Goal: Information Seeking & Learning: Check status

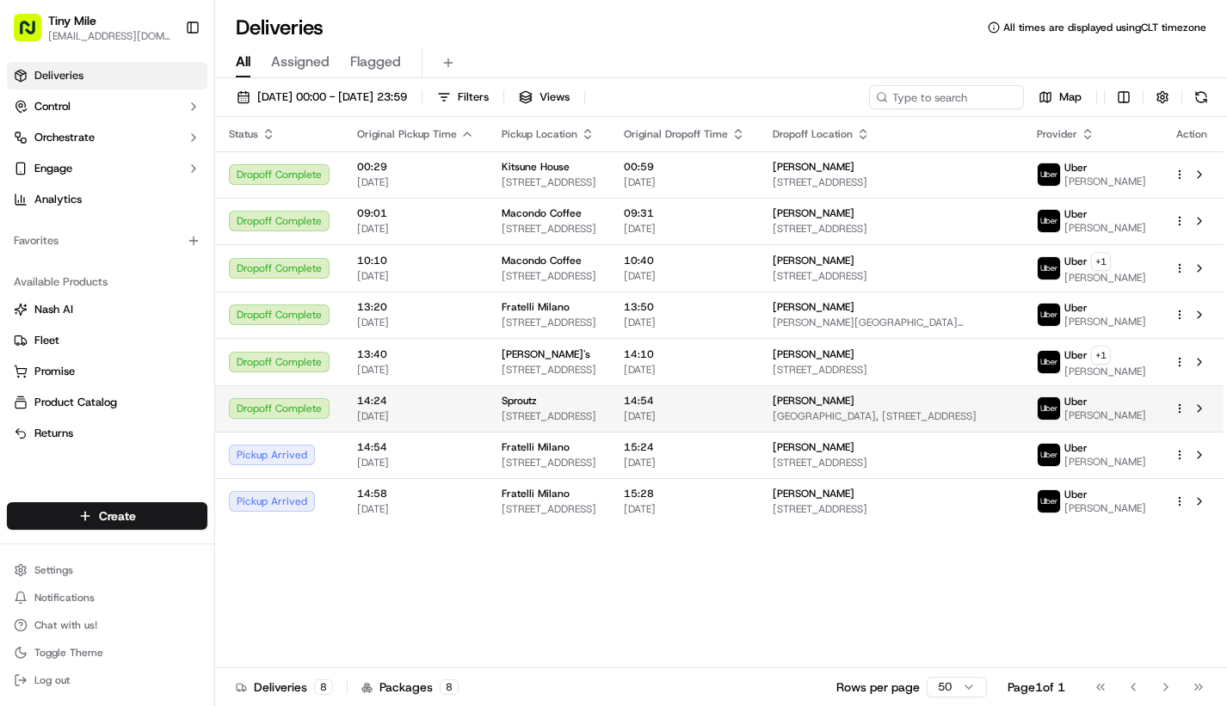
click at [946, 423] on span "[GEOGRAPHIC_DATA], [STREET_ADDRESS]" at bounding box center [891, 417] width 237 height 14
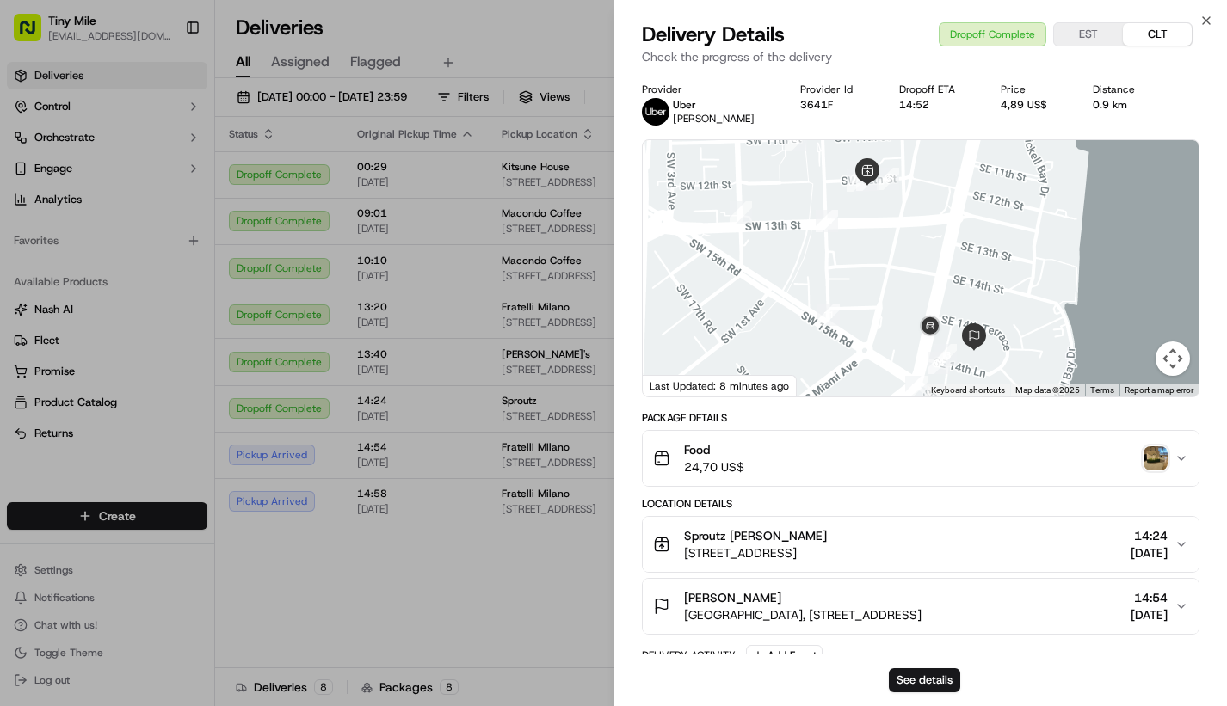
click at [1147, 459] on img "button" at bounding box center [1156, 459] width 24 height 24
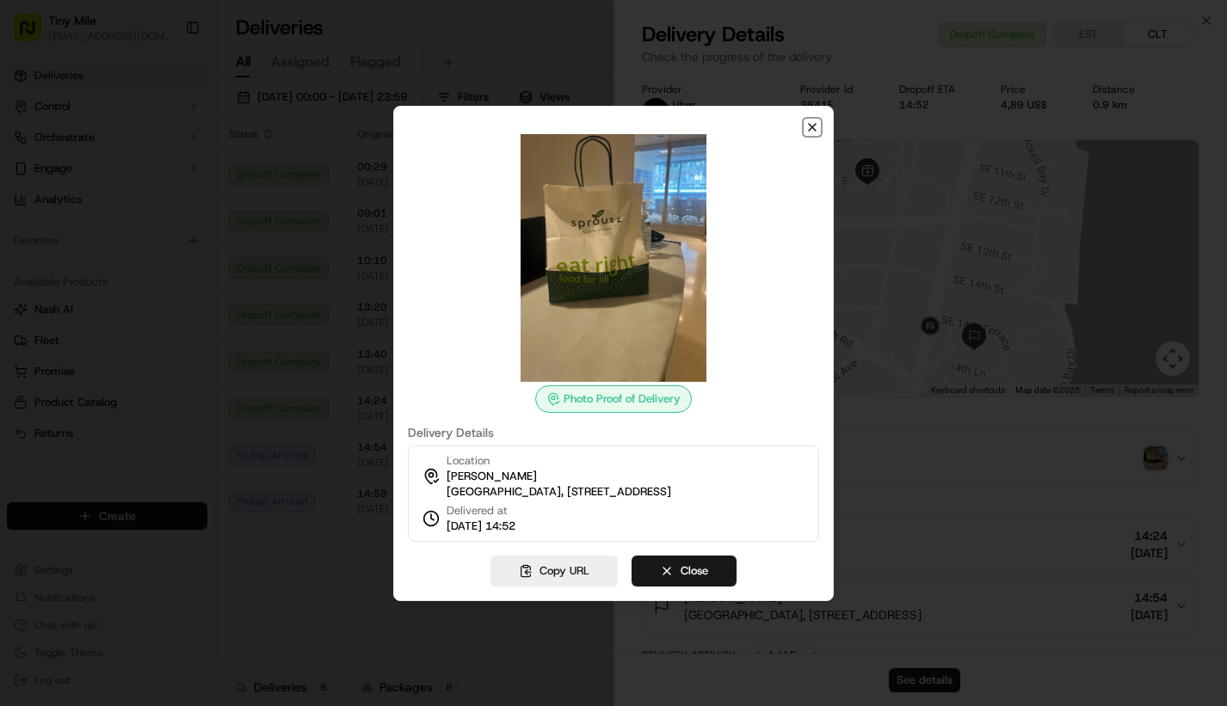
click at [815, 120] on icon "button" at bounding box center [812, 127] width 14 height 14
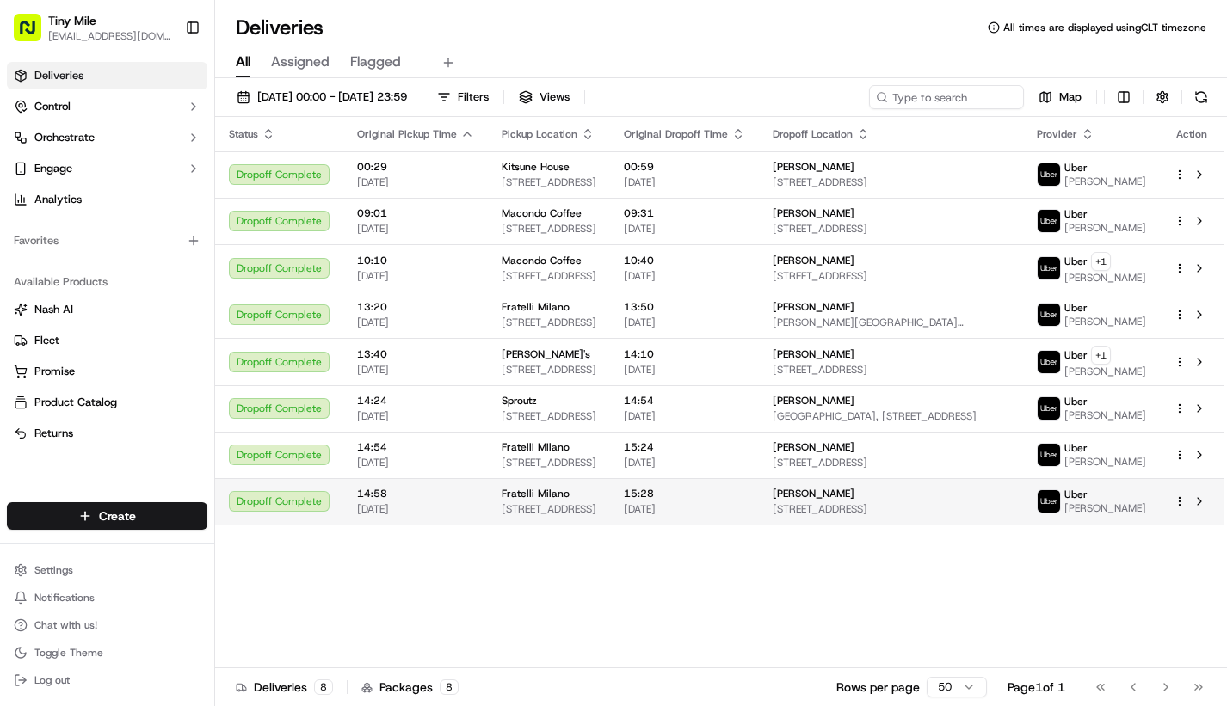
click at [879, 501] on div "[PERSON_NAME]" at bounding box center [891, 494] width 237 height 14
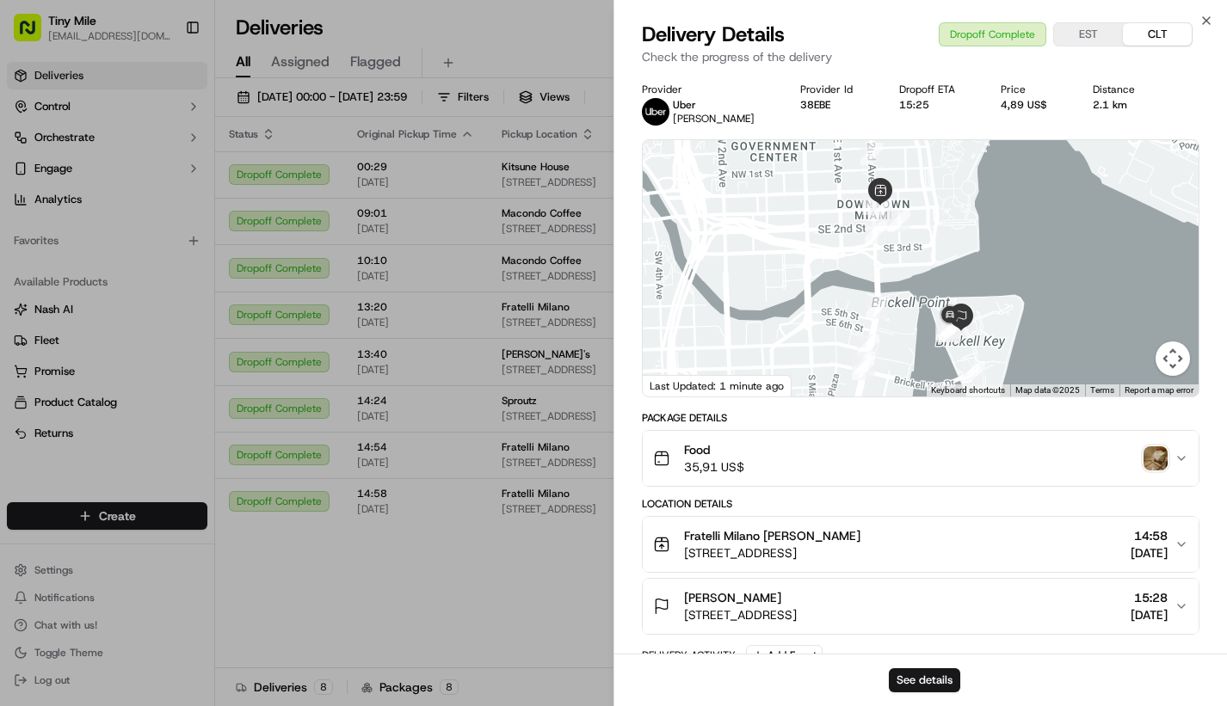
click at [1156, 463] on img "button" at bounding box center [1156, 459] width 24 height 24
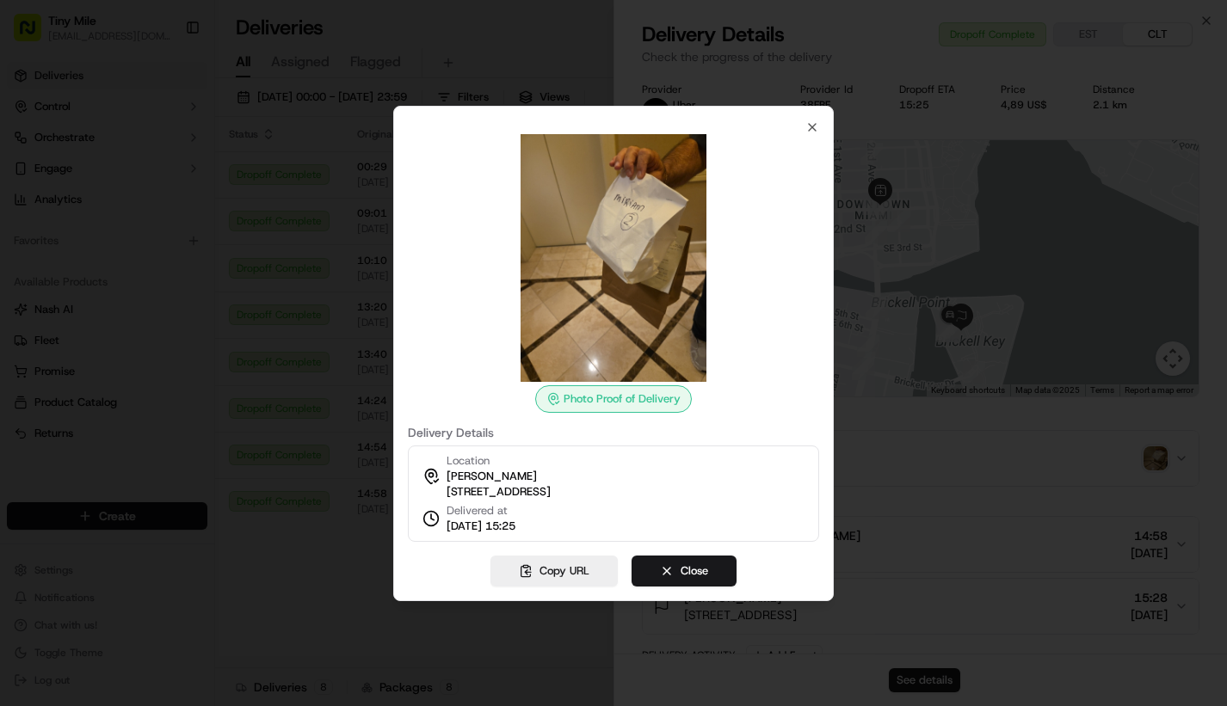
click at [884, 527] on div at bounding box center [613, 353] width 1227 height 706
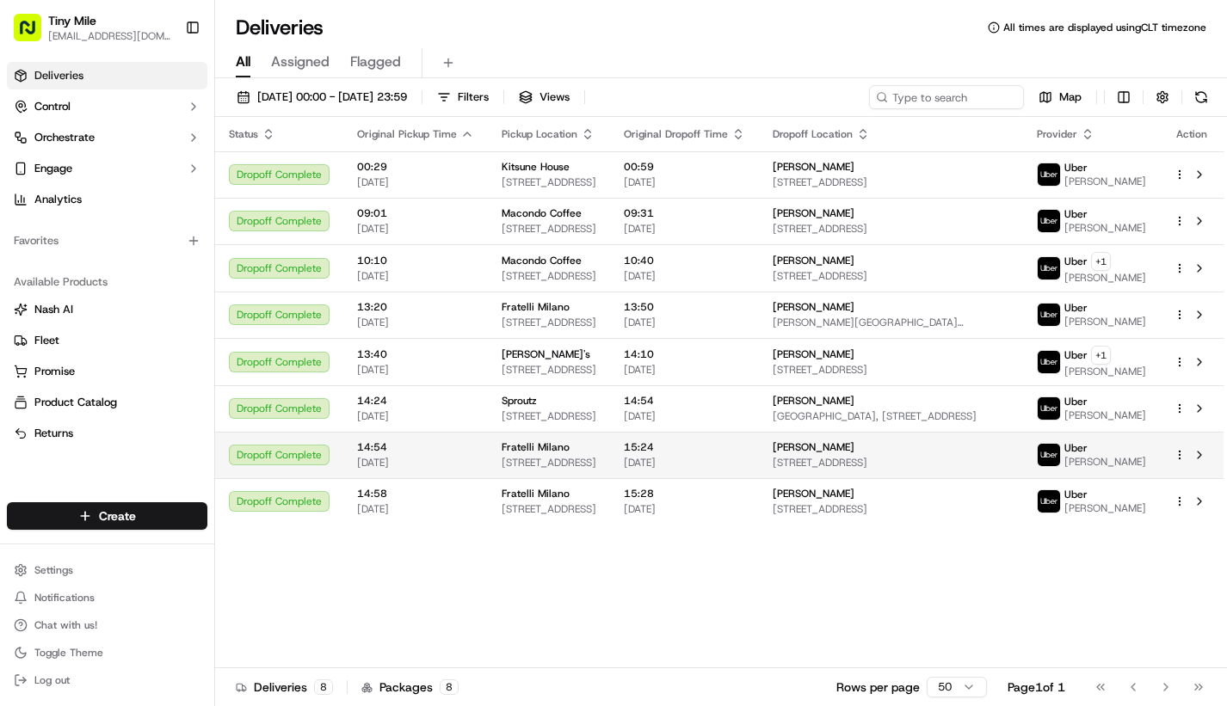
click at [873, 468] on span "[STREET_ADDRESS]" at bounding box center [891, 463] width 237 height 14
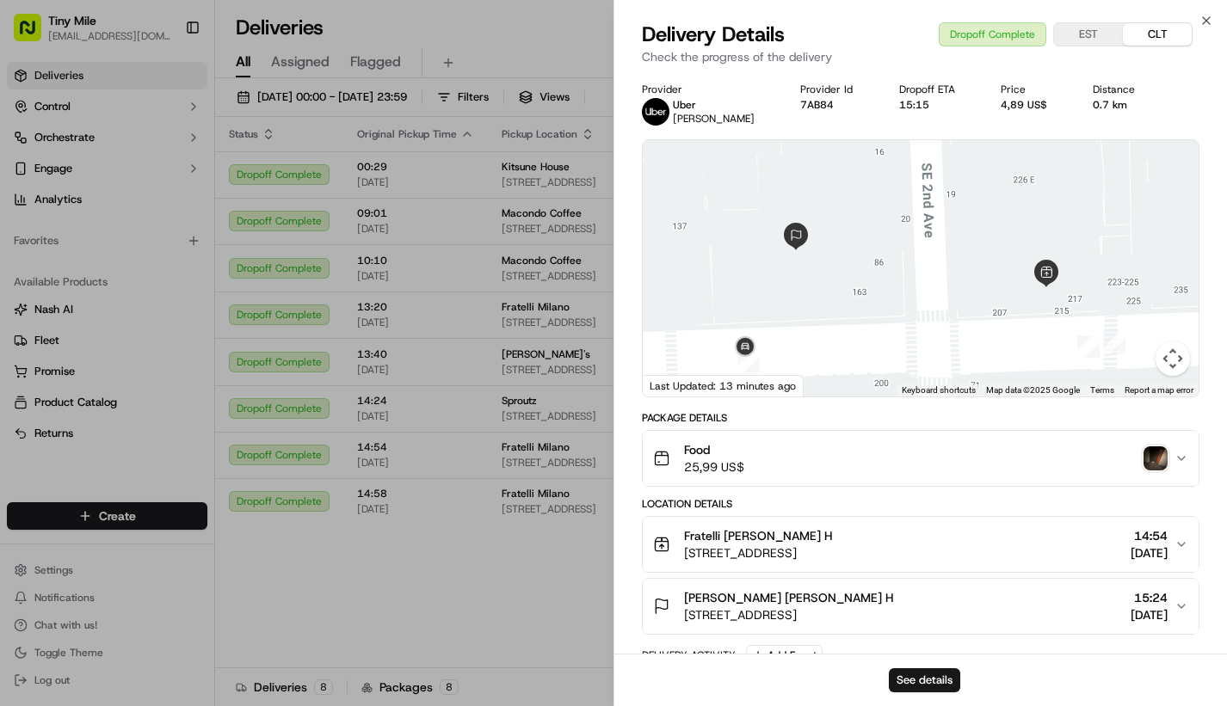
click at [1153, 467] on img "button" at bounding box center [1156, 459] width 24 height 24
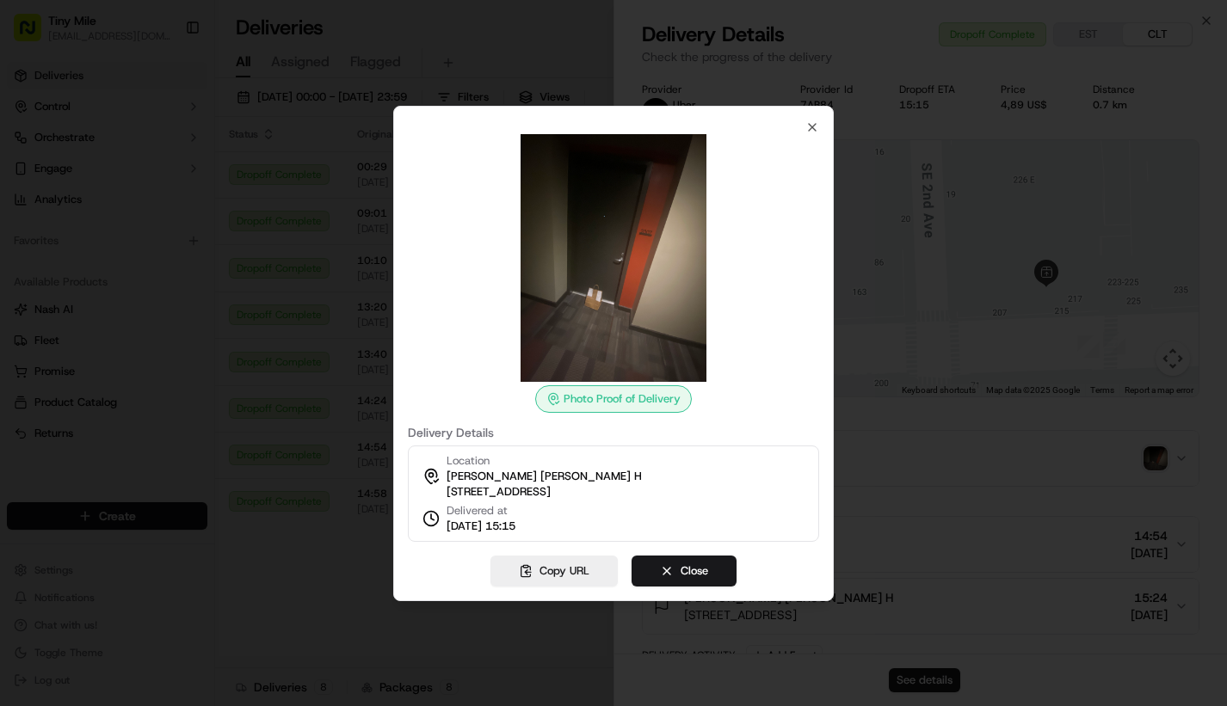
click at [611, 208] on img at bounding box center [614, 258] width 248 height 248
click at [915, 527] on div at bounding box center [613, 353] width 1227 height 706
